Goal: Check status: Check status

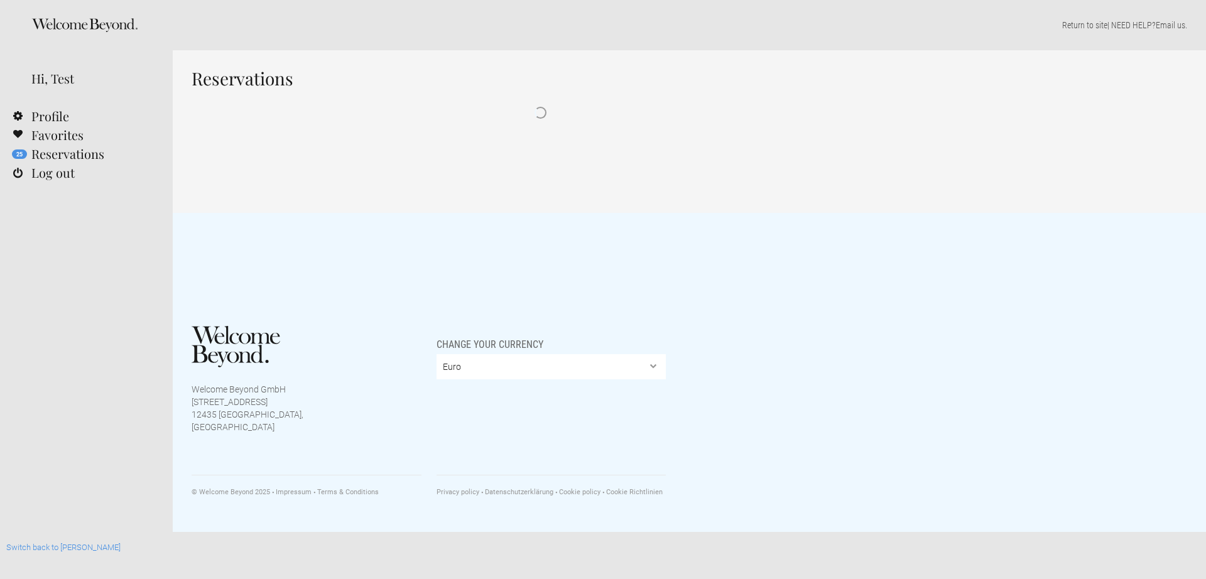
select select "EUR"
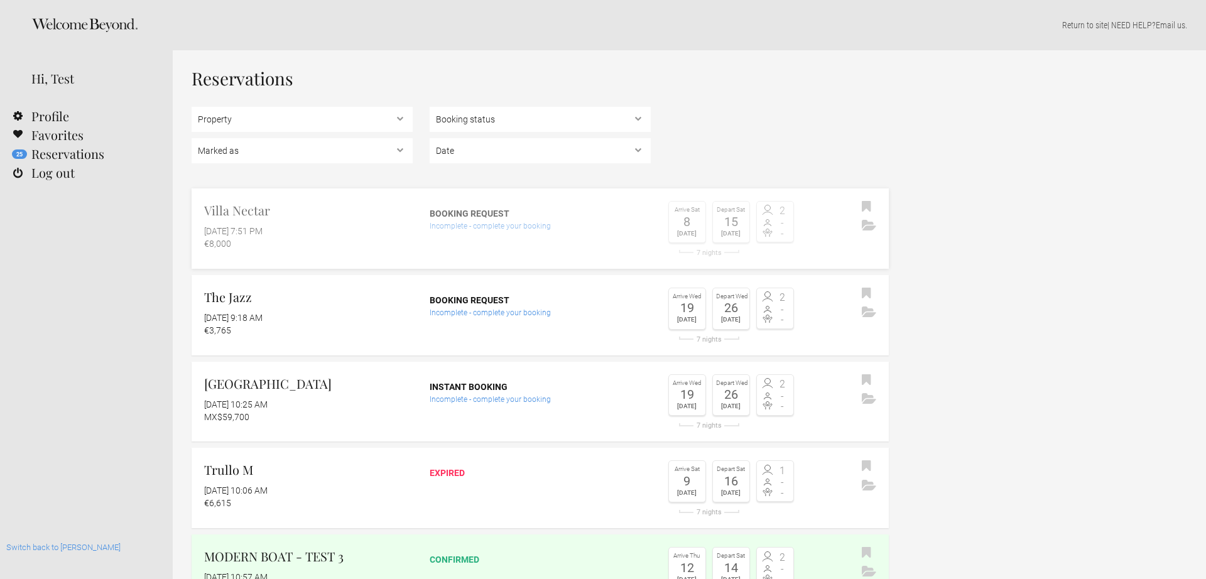
click at [479, 205] on div "Booking request Incomplete - complete your booking" at bounding box center [540, 216] width 221 height 31
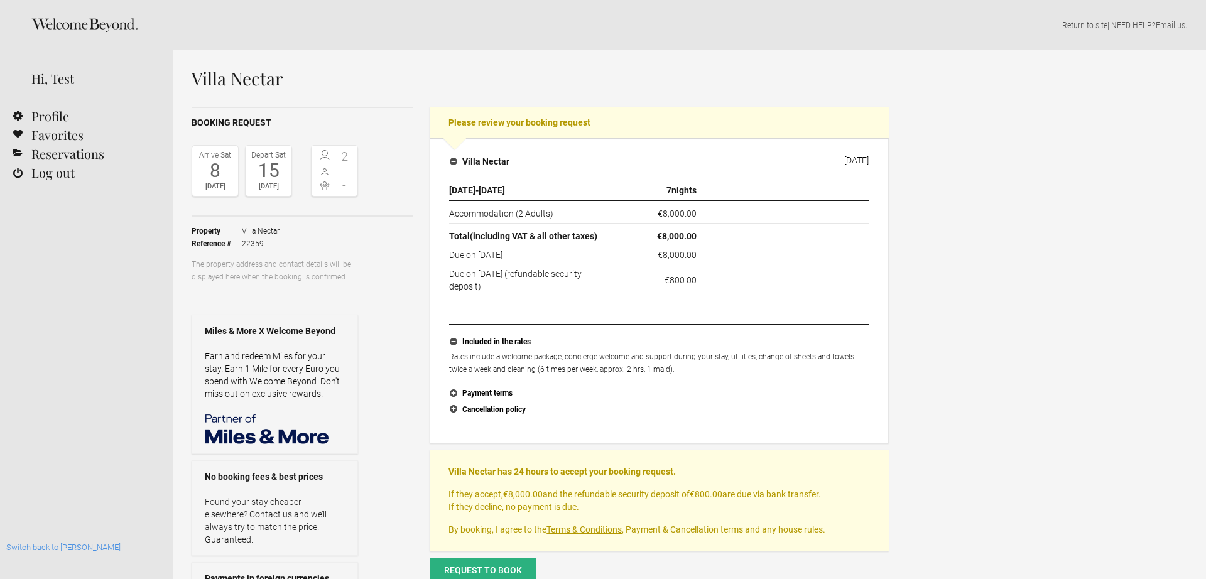
select select "EUR"
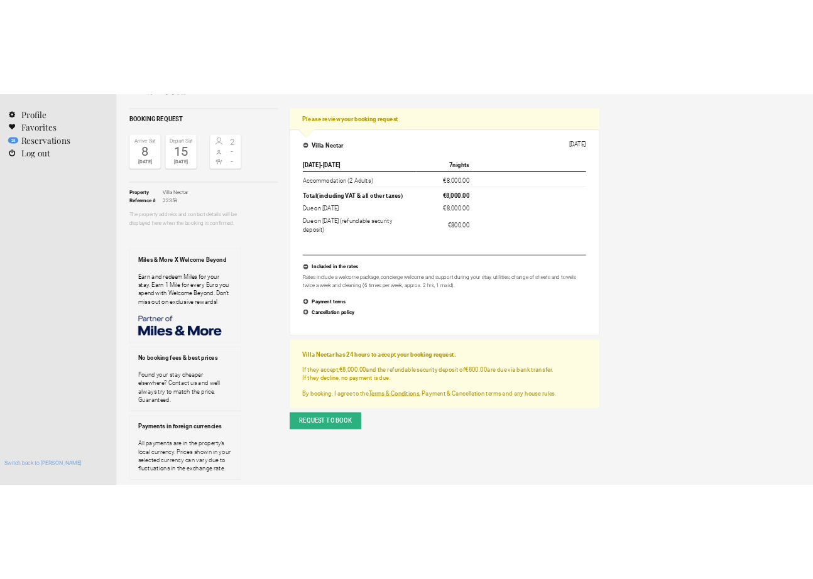
scroll to position [88, 0]
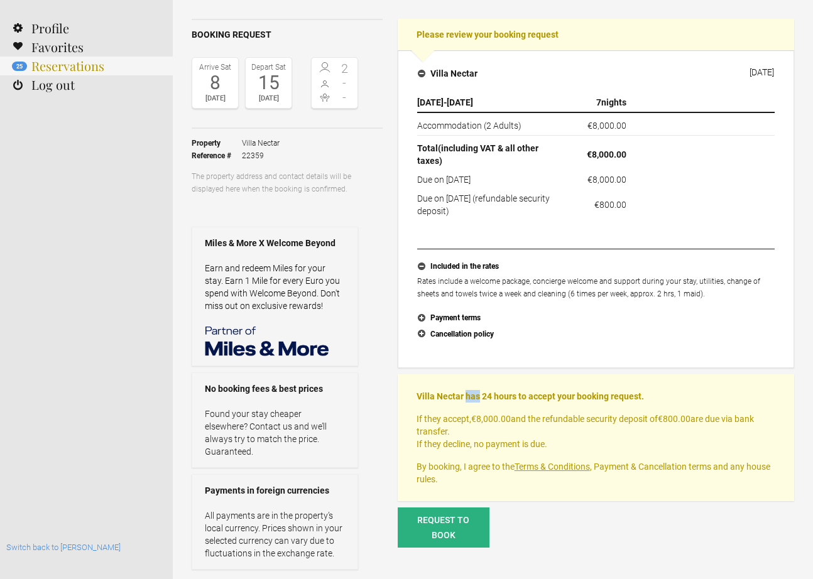
click at [80, 68] on link "25 Reservations" at bounding box center [86, 66] width 173 height 19
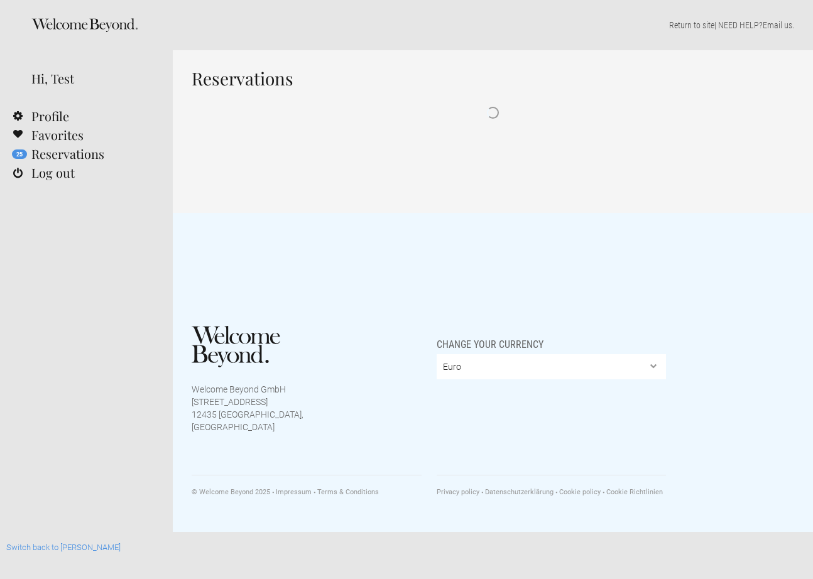
select select "EUR"
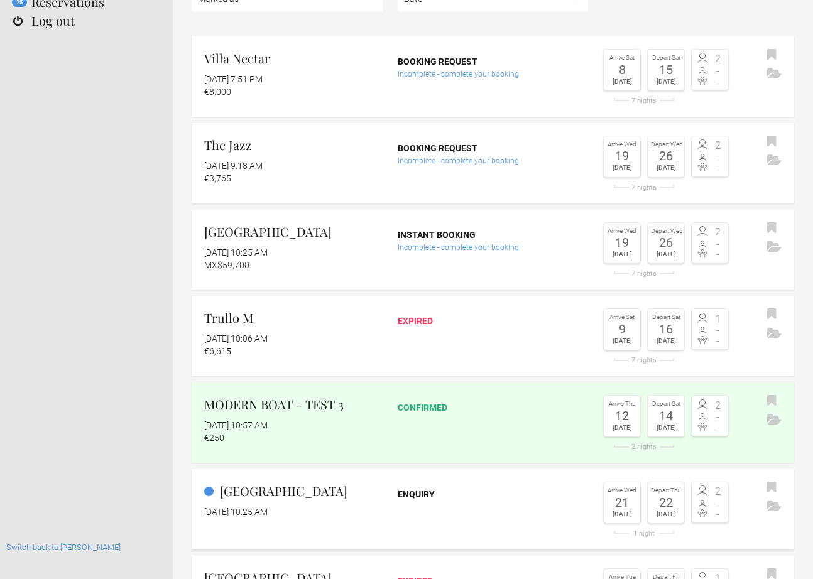
scroll to position [271, 0]
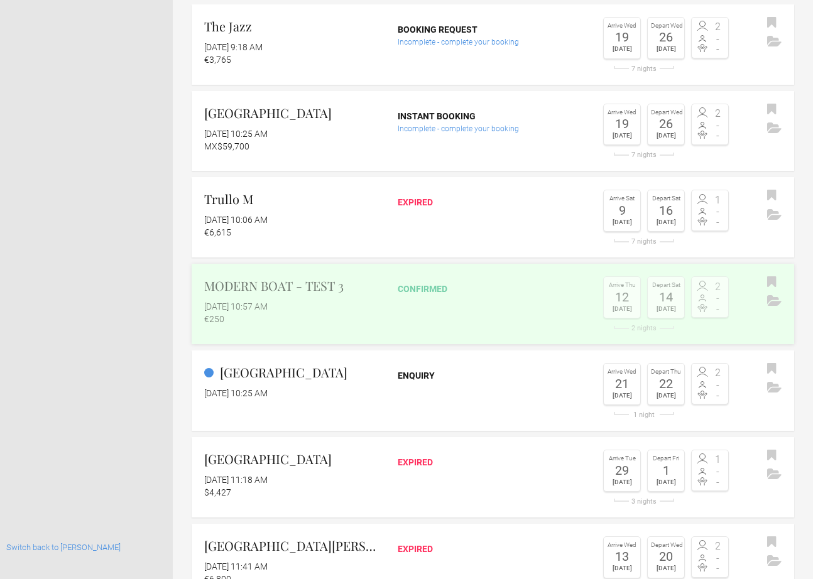
click at [399, 314] on link "MODERN BOAT - TEST 3 [DATE] 10:57 AM €250 confirmed Arrive [DATE] Depart [DATE]…" at bounding box center [493, 304] width 602 height 80
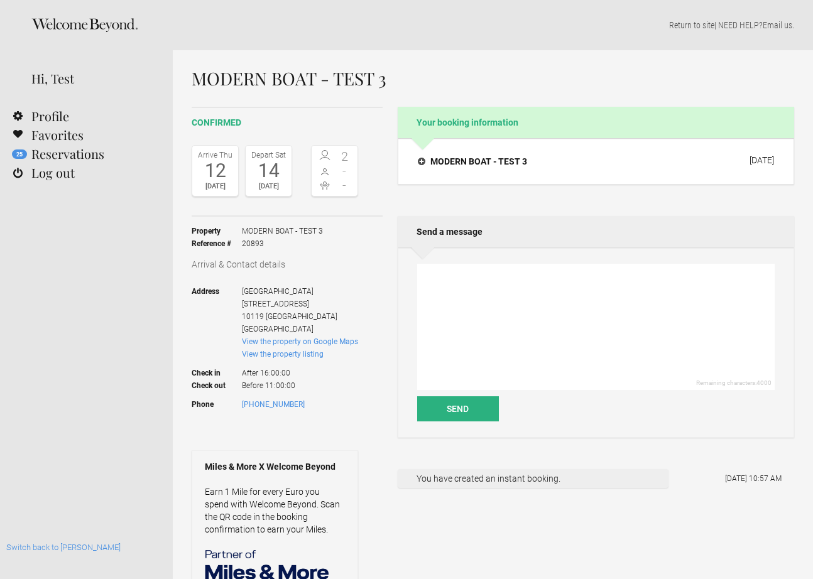
select select "EUR"
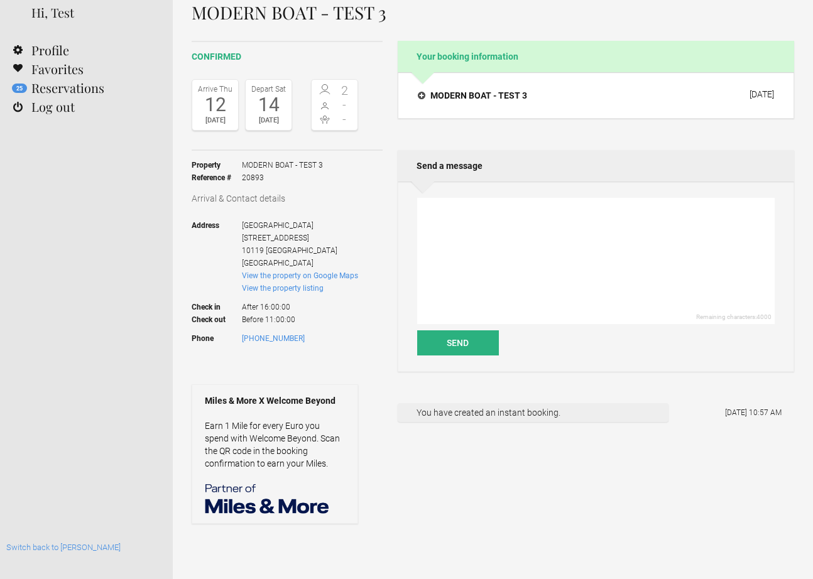
scroll to position [70, 0]
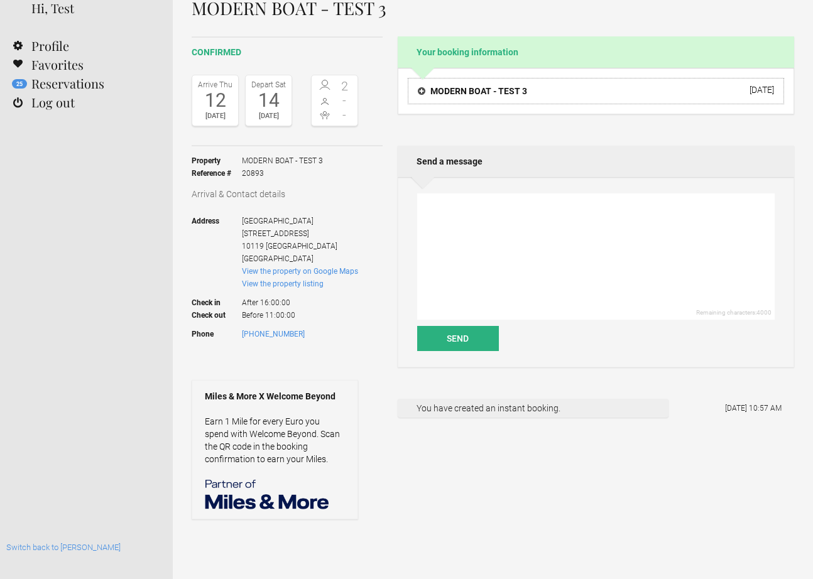
click at [462, 90] on h4 "MODERN BOAT - TEST 3" at bounding box center [472, 91] width 109 height 13
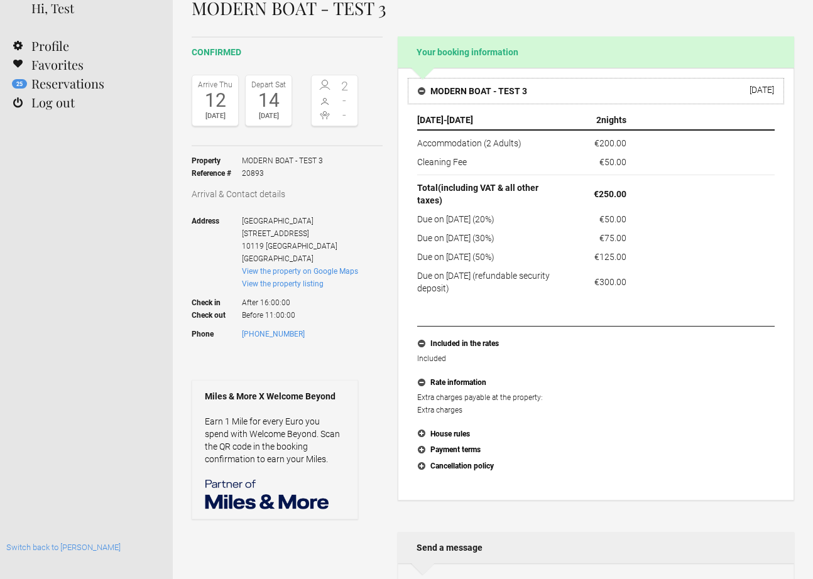
click at [462, 89] on h4 "MODERN BOAT - TEST 3" at bounding box center [472, 91] width 109 height 13
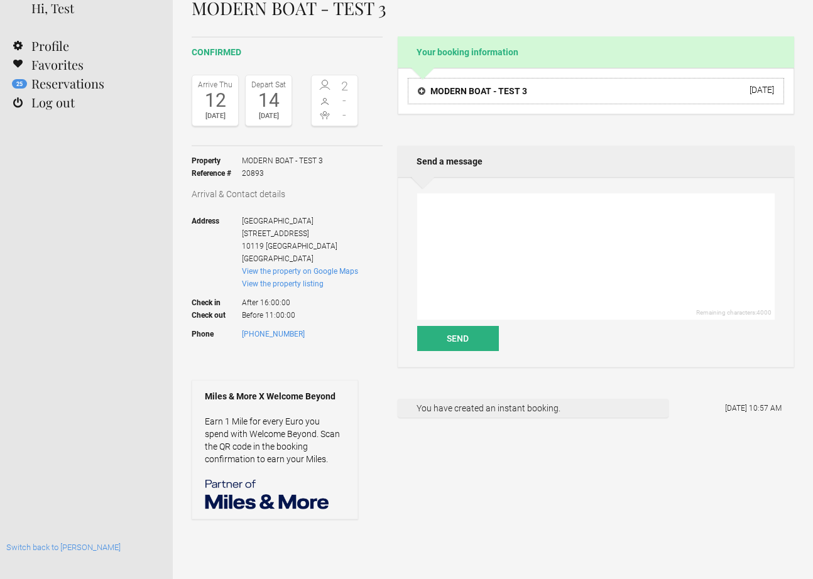
click at [462, 89] on h4 "MODERN BOAT - TEST 3" at bounding box center [472, 91] width 109 height 13
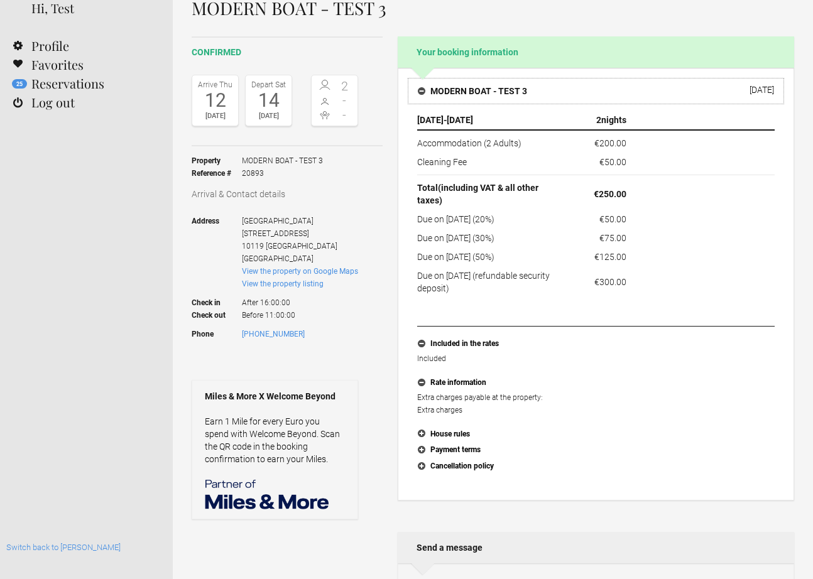
click at [462, 89] on h4 "MODERN BOAT - TEST 3" at bounding box center [472, 91] width 109 height 13
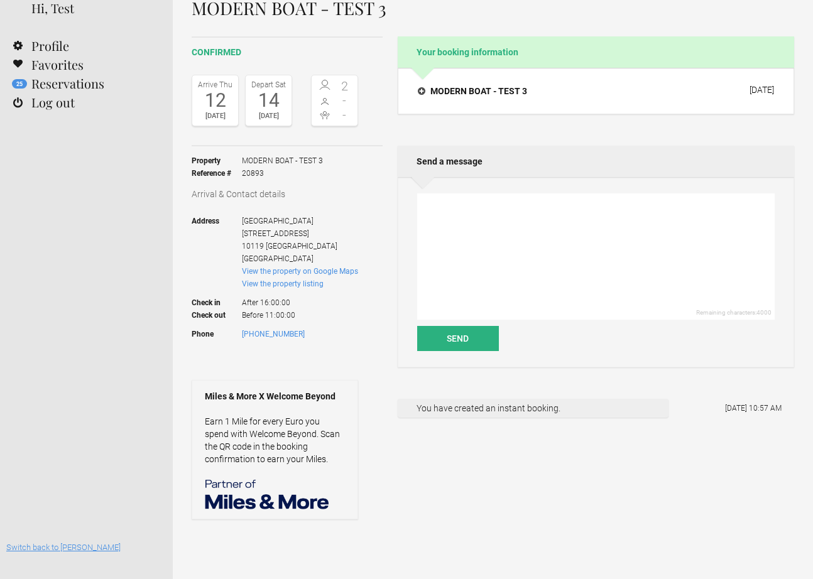
click at [62, 551] on link "Switch back to [PERSON_NAME]" at bounding box center [63, 547] width 114 height 9
